Goal: Task Accomplishment & Management: Use online tool/utility

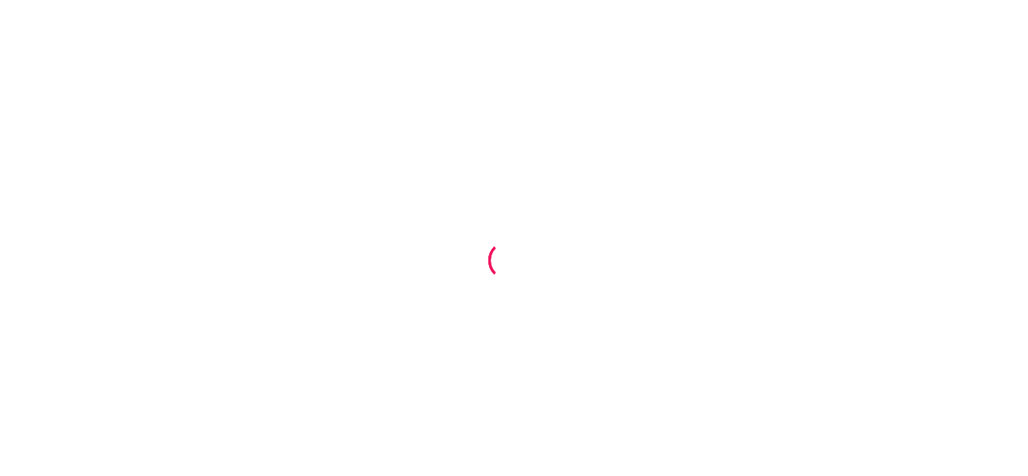
click at [683, 125] on div at bounding box center [514, 238] width 1028 height 476
click at [622, 276] on div at bounding box center [514, 238] width 1028 height 476
click at [702, 111] on div at bounding box center [514, 238] width 1028 height 476
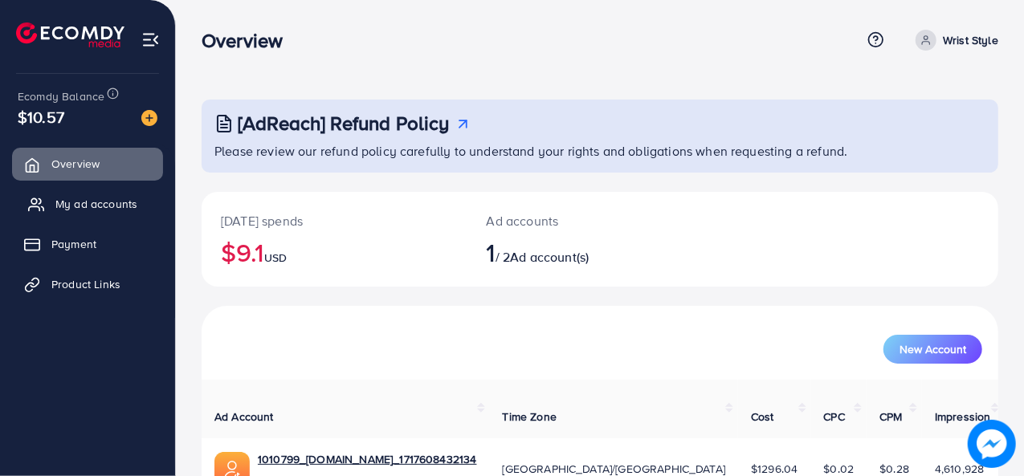
click at [104, 197] on span "My ad accounts" at bounding box center [96, 204] width 82 height 16
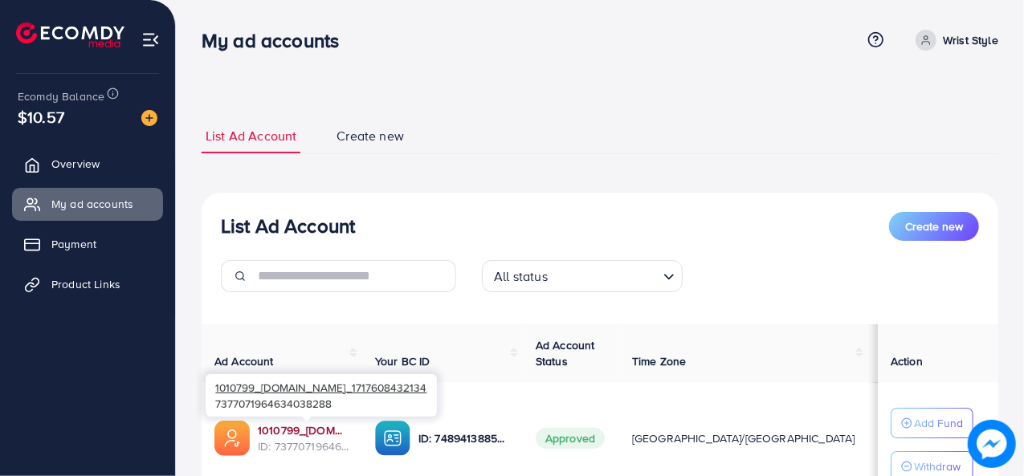
click at [303, 433] on link "1010799_[DOMAIN_NAME]_1717608432134" at bounding box center [304, 431] width 92 height 16
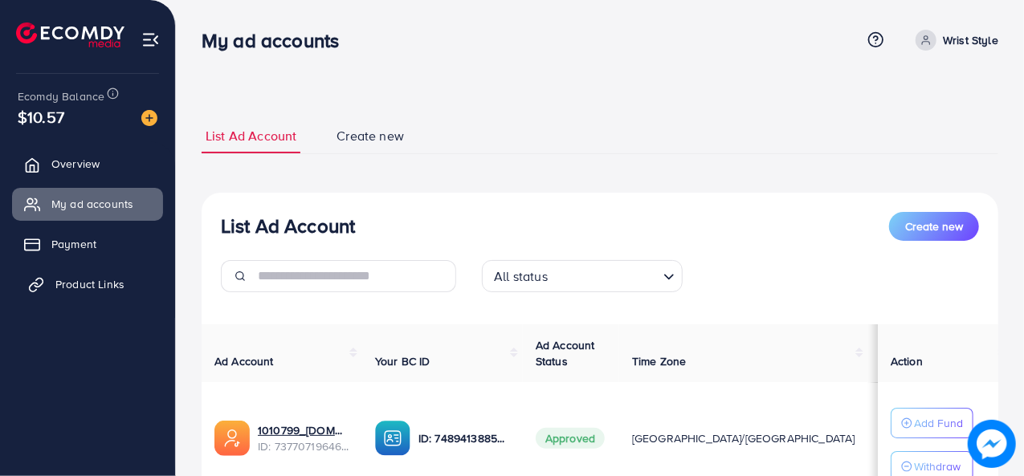
click at [103, 282] on span "Product Links" at bounding box center [89, 284] width 69 height 16
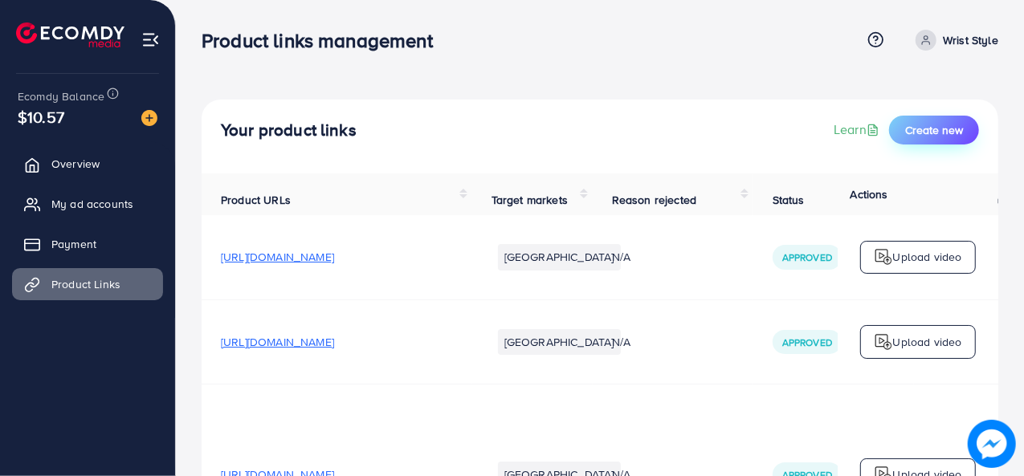
click at [920, 138] on button "Create new" at bounding box center [934, 130] width 90 height 29
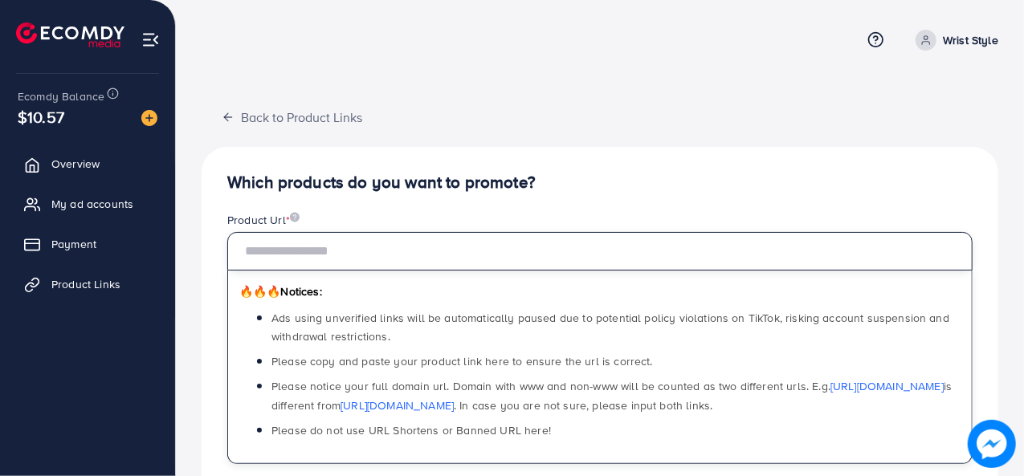
click at [548, 246] on input "text" at bounding box center [600, 251] width 746 height 39
paste input "**********"
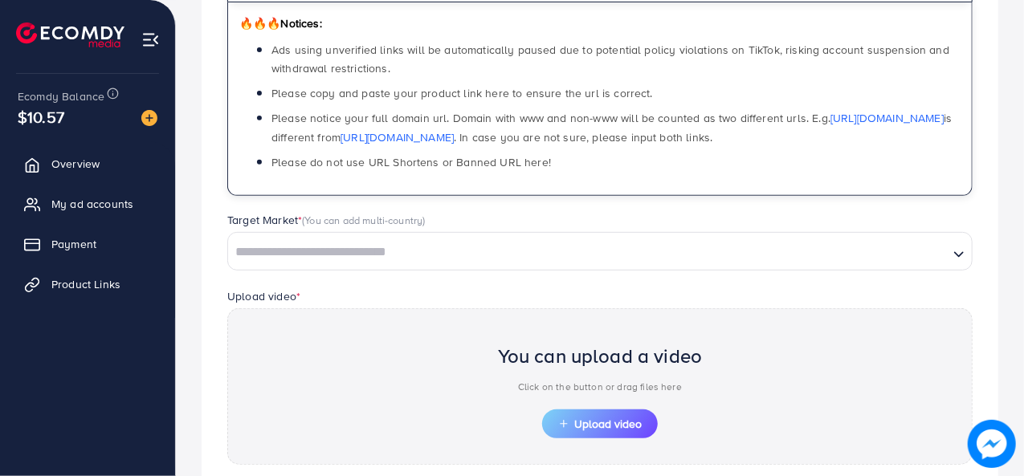
scroll to position [269, 0]
type input "**********"
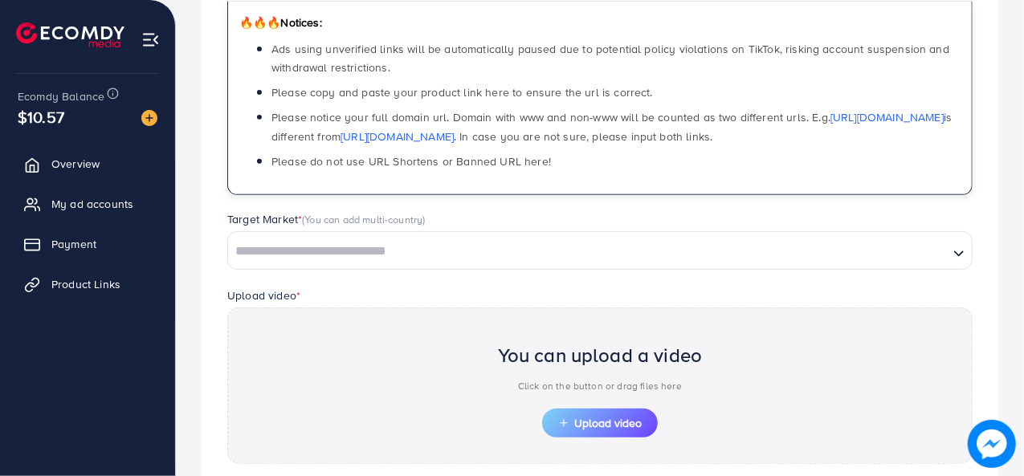
click at [548, 246] on input "Search for option" at bounding box center [589, 251] width 718 height 25
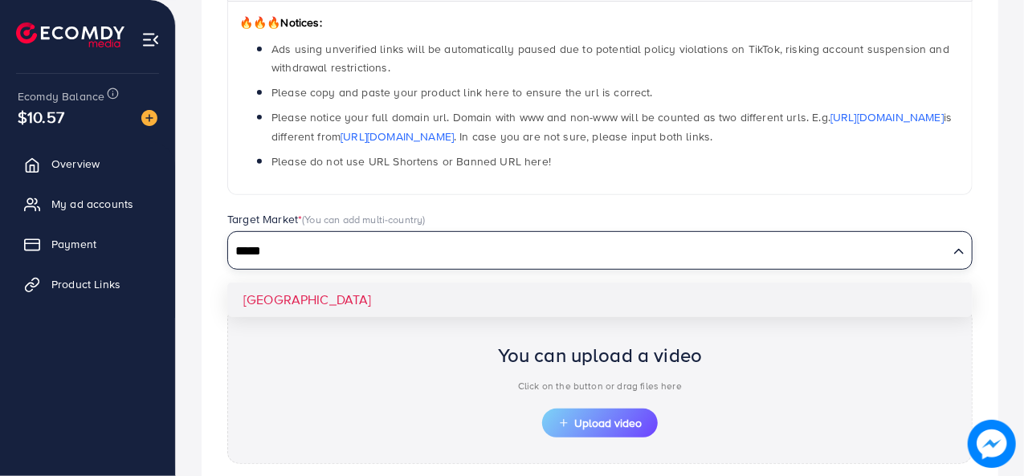
type input "*****"
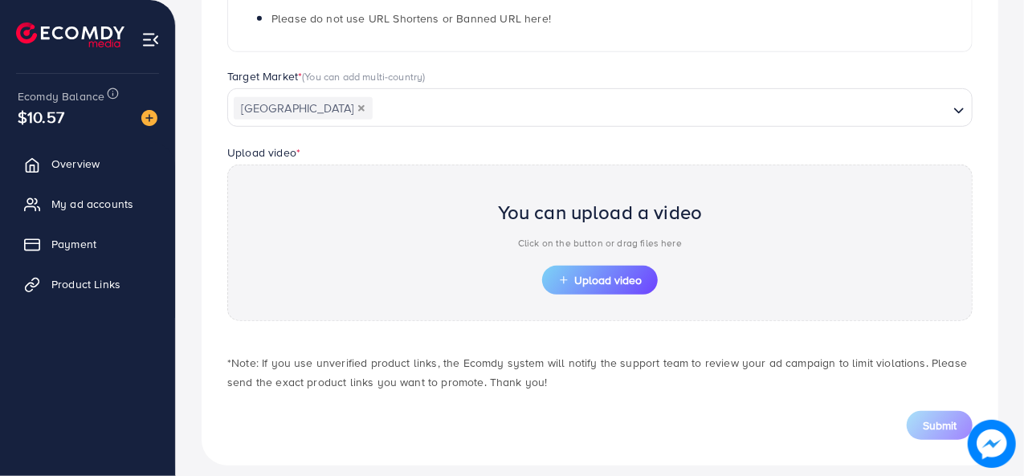
scroll to position [424, 0]
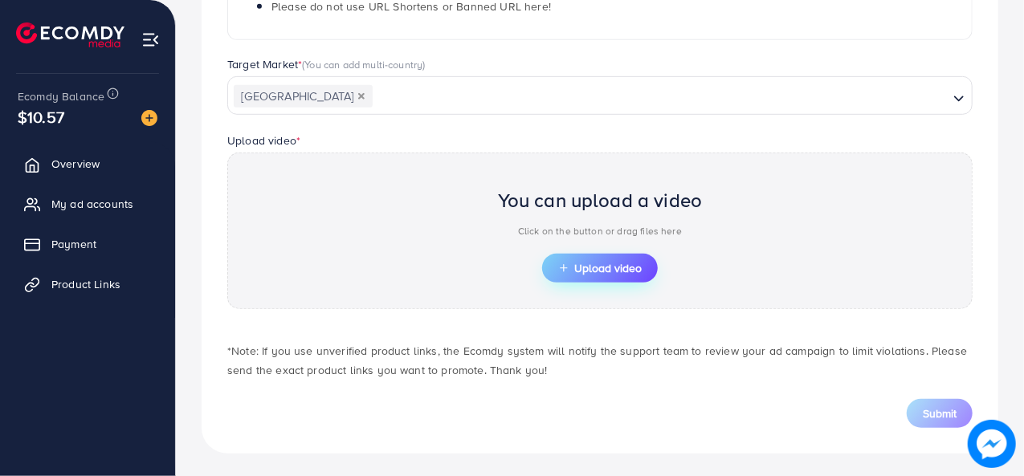
click at [626, 256] on button "Upload video" at bounding box center [600, 268] width 116 height 29
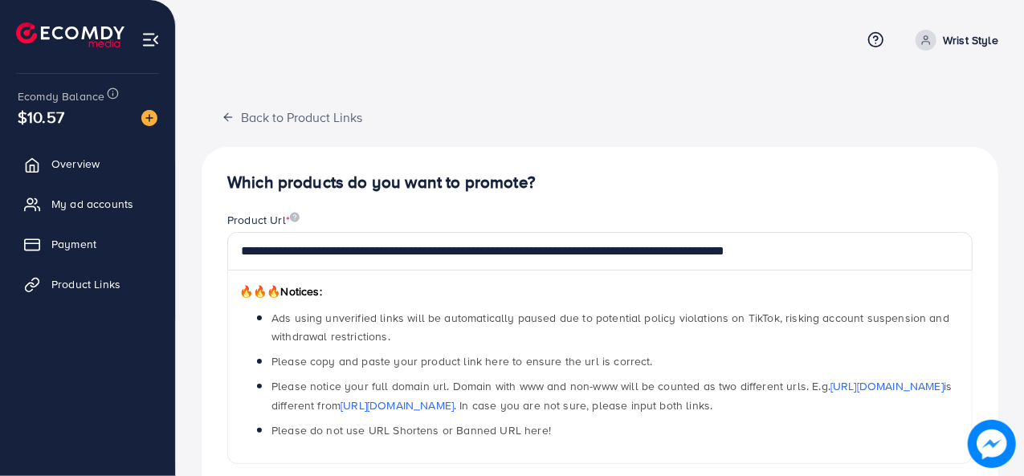
scroll to position [455, 0]
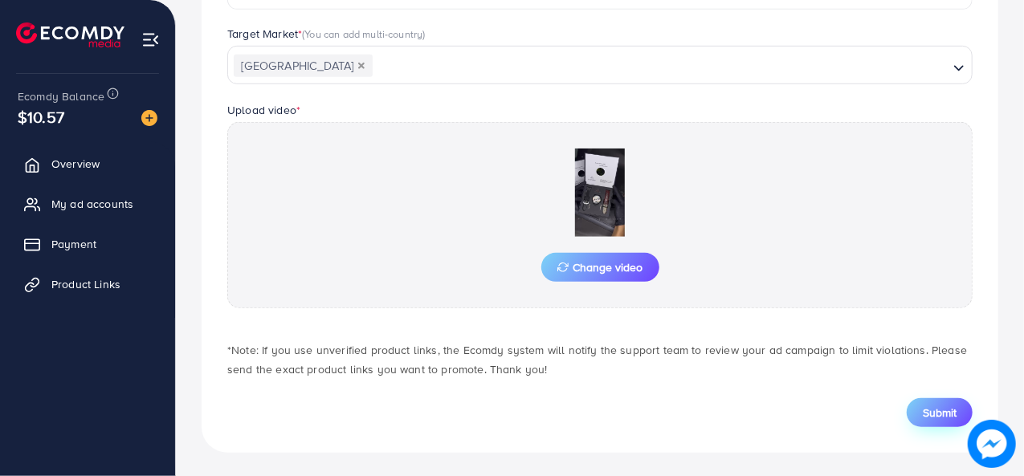
click at [958, 407] on button "Submit" at bounding box center [940, 413] width 66 height 29
